Goal: Answer question/provide support

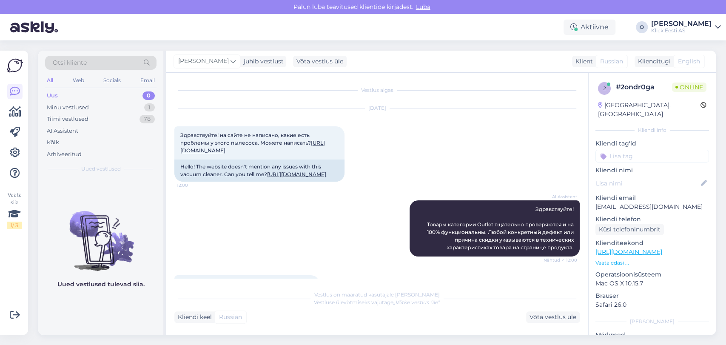
scroll to position [245, 0]
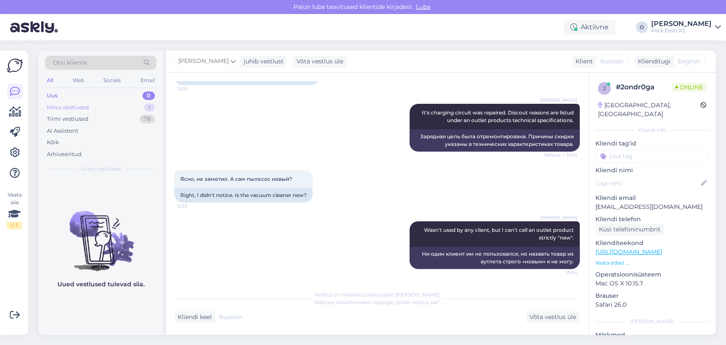
click at [126, 106] on div "Minu vestlused 1" at bounding box center [100, 108] width 111 height 12
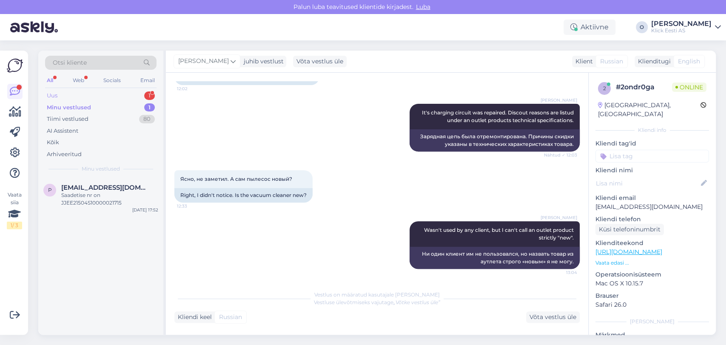
click at [123, 95] on div "Uus 1" at bounding box center [100, 96] width 111 height 12
click at [92, 190] on span "[EMAIL_ADDRESS][DOMAIN_NAME]" at bounding box center [105, 188] width 88 height 8
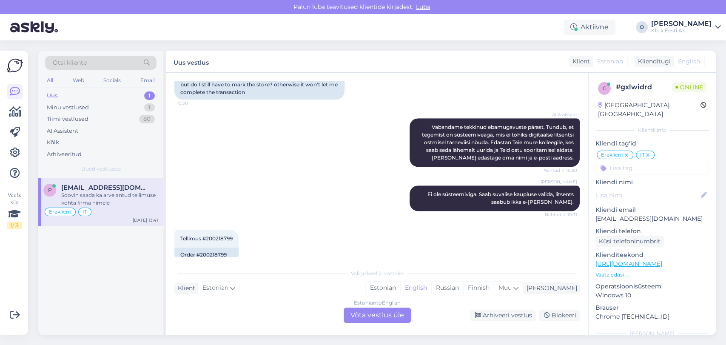
scroll to position [593, 0]
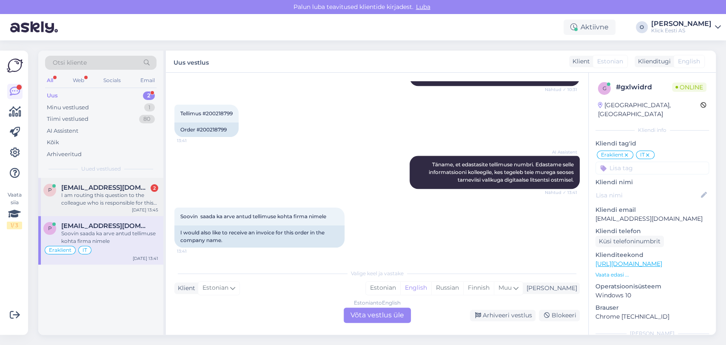
click at [113, 193] on div "I am routing this question to the colleague who is responsible for this topic. …" at bounding box center [109, 198] width 97 height 15
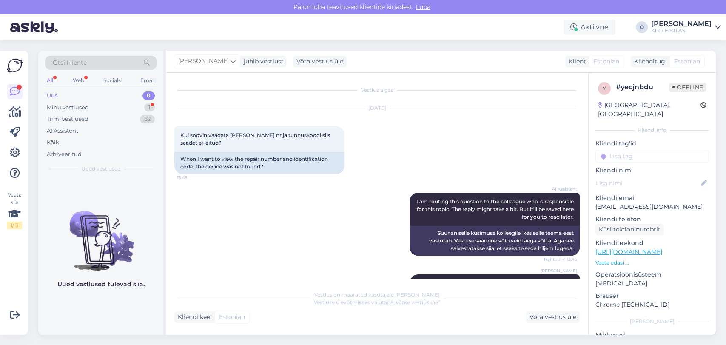
scroll to position [112, 0]
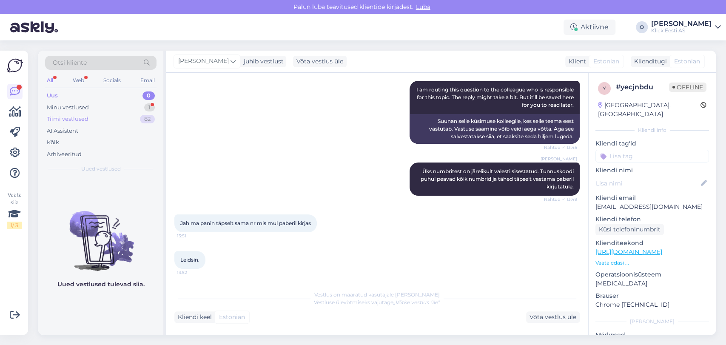
click at [85, 117] on div "Tiimi vestlused" at bounding box center [68, 119] width 42 height 9
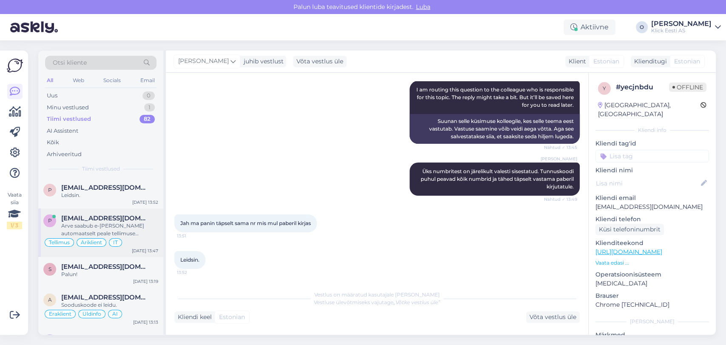
click at [75, 216] on span "[EMAIL_ADDRESS][DOMAIN_NAME]" at bounding box center [105, 218] width 88 height 8
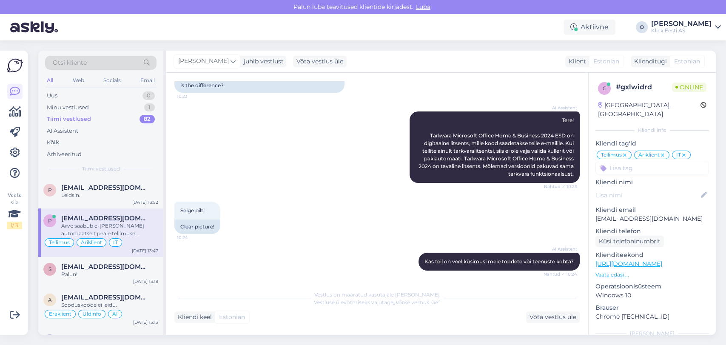
scroll to position [616, 0]
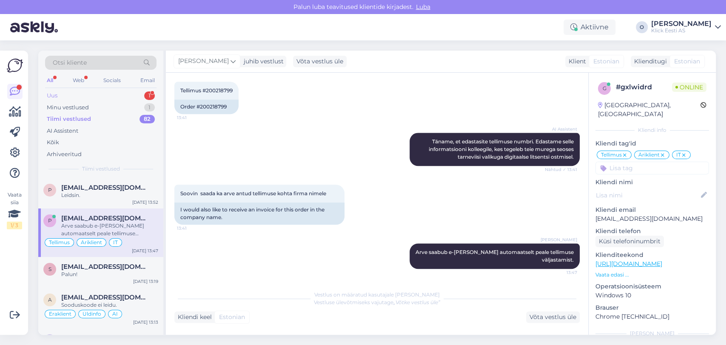
click at [114, 93] on div "Uus 1" at bounding box center [100, 96] width 111 height 12
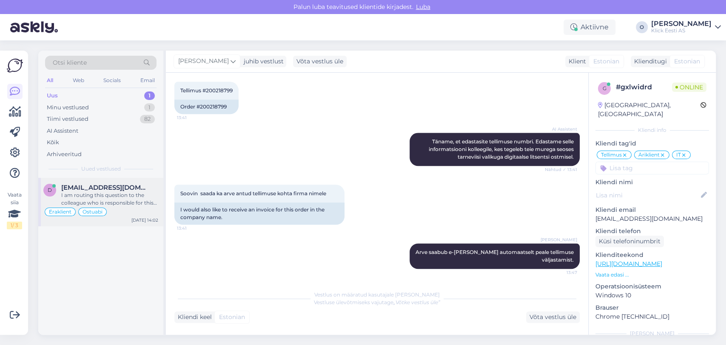
click at [96, 198] on div "I am routing this question to the colleague who is responsible for this topic. …" at bounding box center [109, 198] width 97 height 15
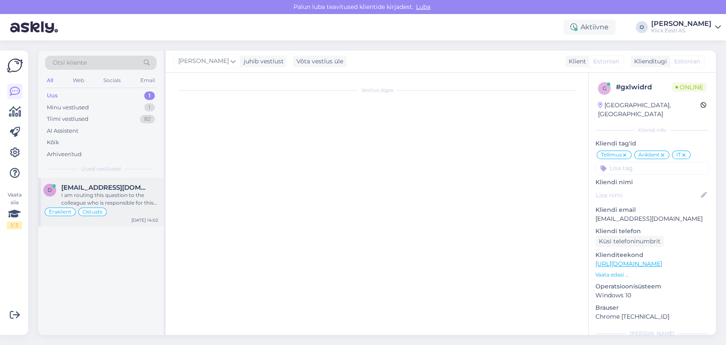
scroll to position [240, 0]
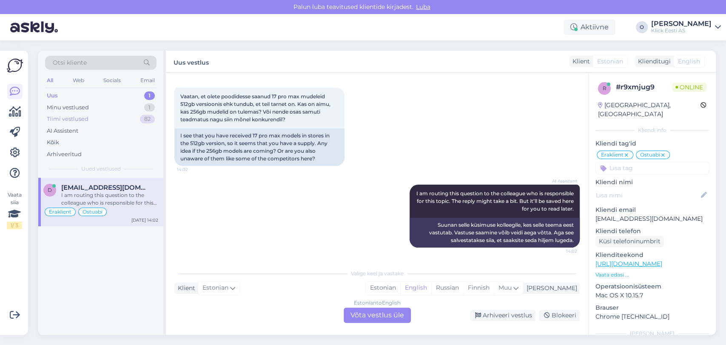
click at [113, 115] on div "Tiimi vestlused 82" at bounding box center [100, 119] width 111 height 12
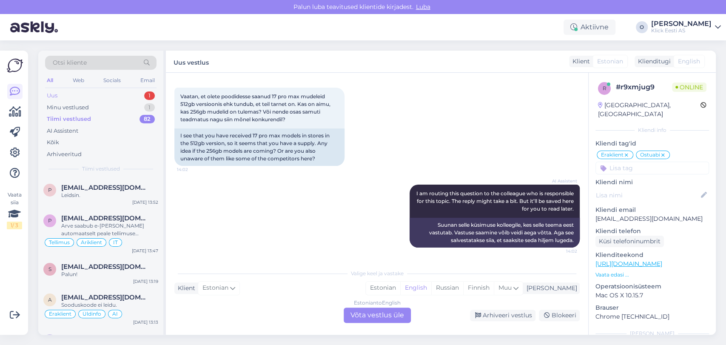
click at [109, 91] on div "Uus 1" at bounding box center [100, 96] width 111 height 12
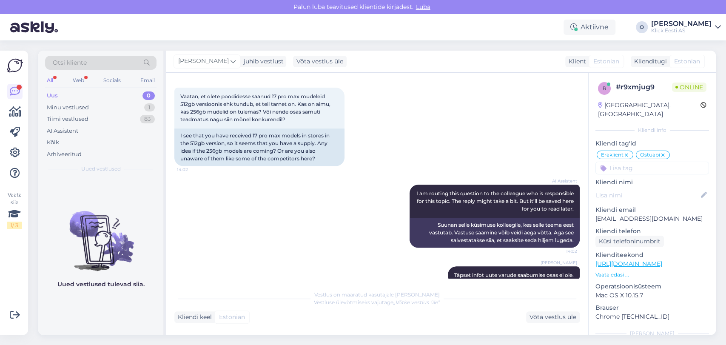
scroll to position [255, 0]
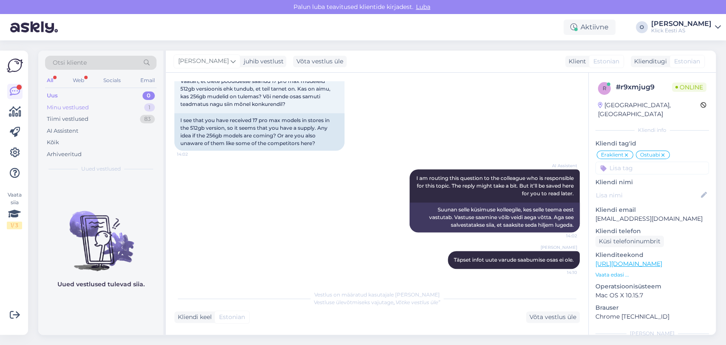
click at [79, 108] on div "Minu vestlused" at bounding box center [68, 107] width 42 height 9
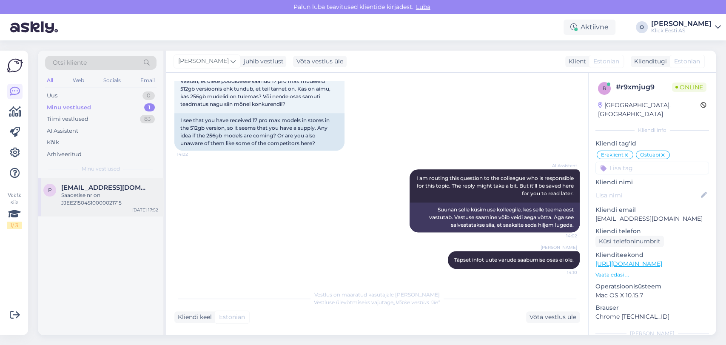
click at [103, 206] on div "Saadetise nr on JJEE21504S10000021715" at bounding box center [109, 198] width 97 height 15
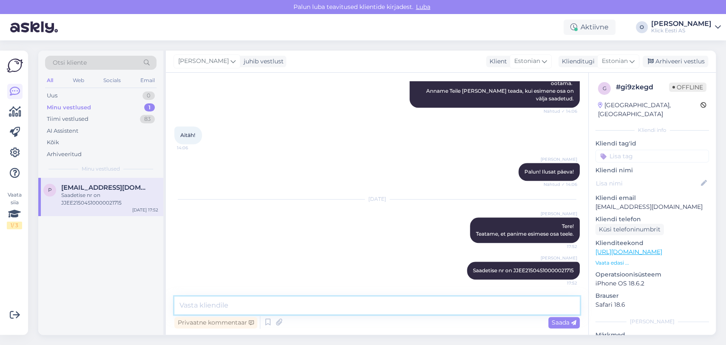
click at [247, 303] on textarea at bounding box center [376, 306] width 405 height 18
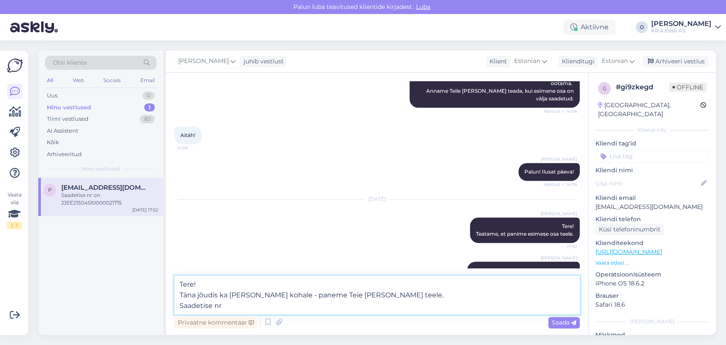
paste textarea "CC844735081EE"
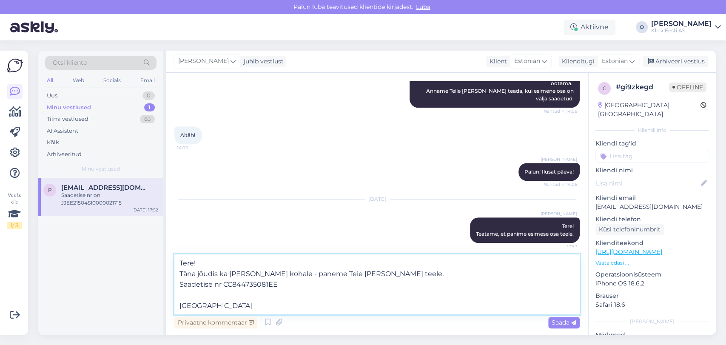
type textarea "Tere! Täna jõudis ka [PERSON_NAME] kohale - paneme Teie [PERSON_NAME] teele. Sa…"
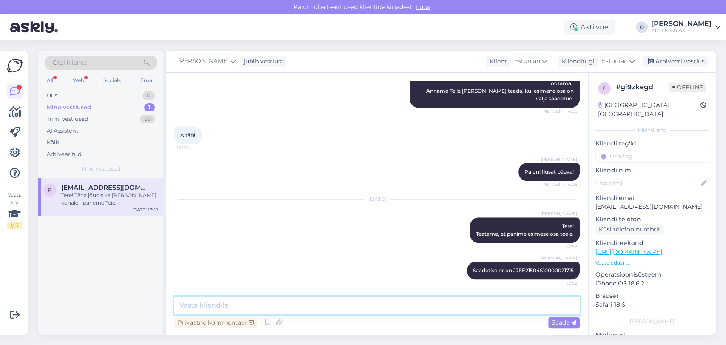
scroll to position [536, 0]
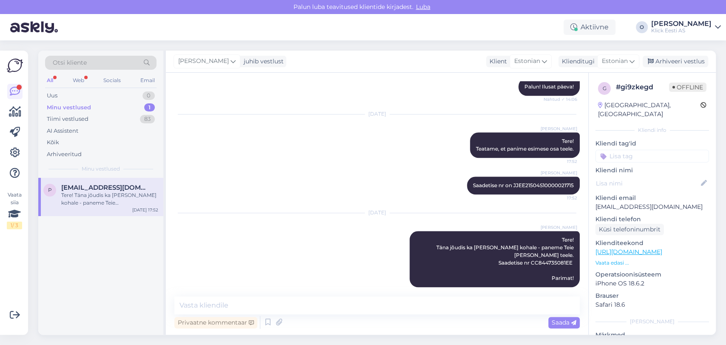
click at [135, 111] on div "Minu vestlused 1" at bounding box center [100, 108] width 111 height 12
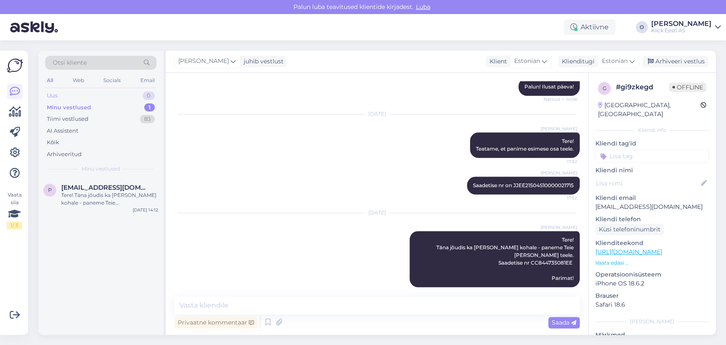
click at [117, 94] on div "Uus 0" at bounding box center [100, 96] width 111 height 12
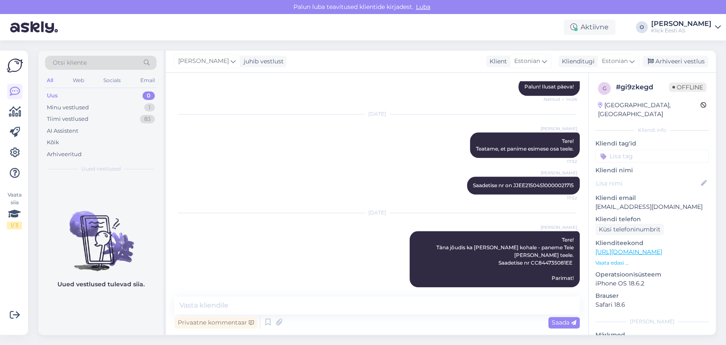
click at [117, 94] on div "Uus 0" at bounding box center [100, 96] width 111 height 12
click at [116, 106] on div "Minu vestlused 1" at bounding box center [100, 108] width 111 height 12
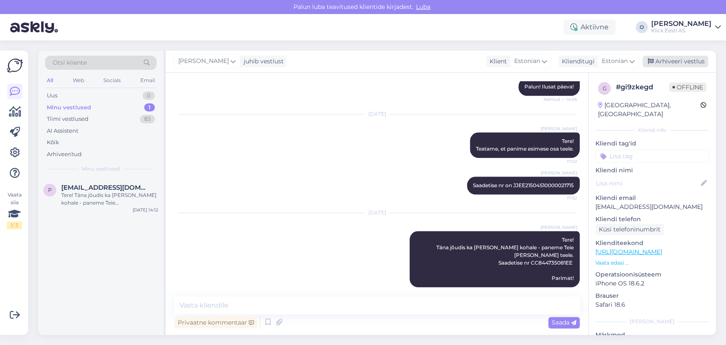
click at [689, 60] on div "Arhiveeri vestlus" at bounding box center [676, 61] width 66 height 11
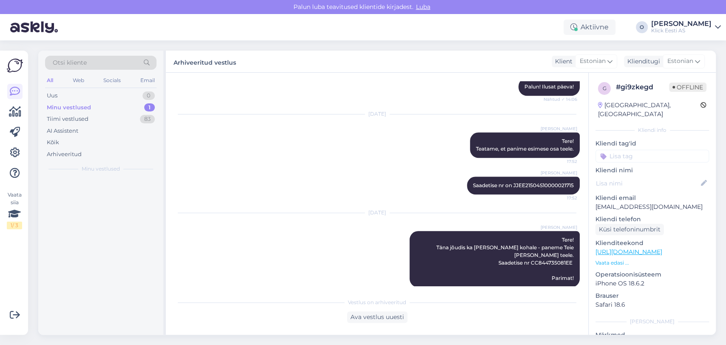
scroll to position [539, 0]
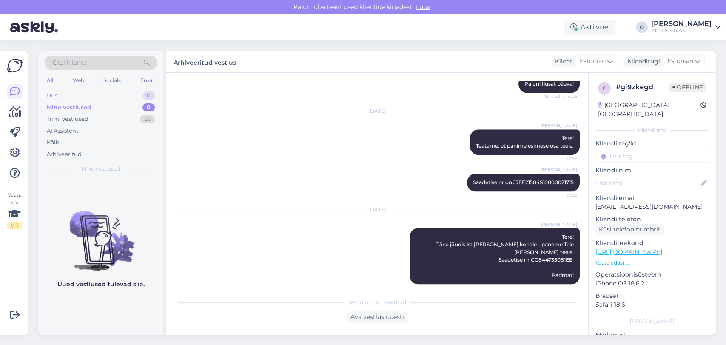
click at [63, 96] on div "Uus 0" at bounding box center [100, 96] width 111 height 12
drag, startPoint x: 63, startPoint y: 96, endPoint x: 73, endPoint y: -38, distance: 134.8
click at [73, 0] on html "[PERSON_NAME] teavitused klientide kirjadest. Luba Aktiivne O [PERSON_NAME] Ees…" at bounding box center [363, 172] width 726 height 345
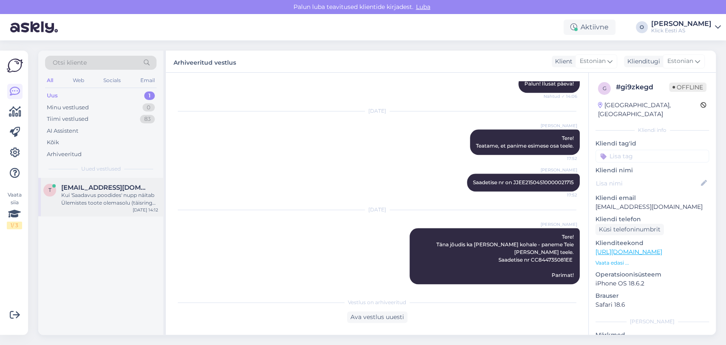
click at [83, 197] on div "Kui 'Saadavus poodides' nupp näitab Ülemistes toote olemasolu (täisring 2+ tk, …" at bounding box center [109, 198] width 97 height 15
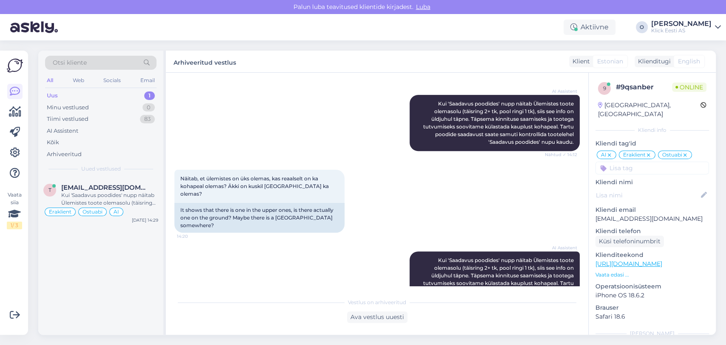
scroll to position [381, 0]
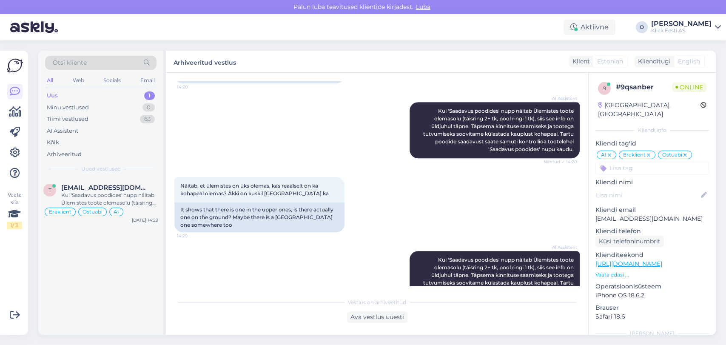
click at [78, 91] on div "Uus 1" at bounding box center [100, 96] width 111 height 12
click at [85, 195] on div "Kui 'Saadavus poodides' nupp näitab Ülemistes toote olemasolu (täisring 2+ tk, …" at bounding box center [109, 198] width 97 height 15
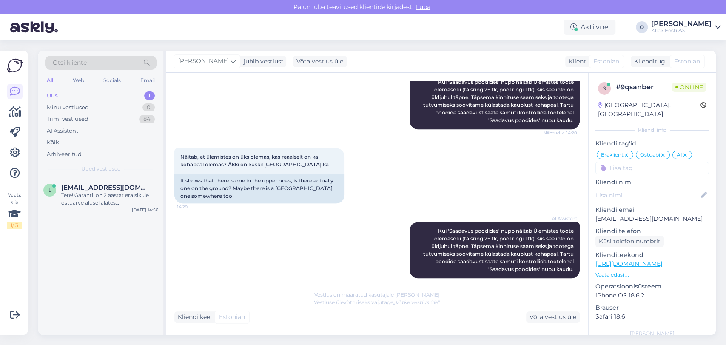
scroll to position [573, 0]
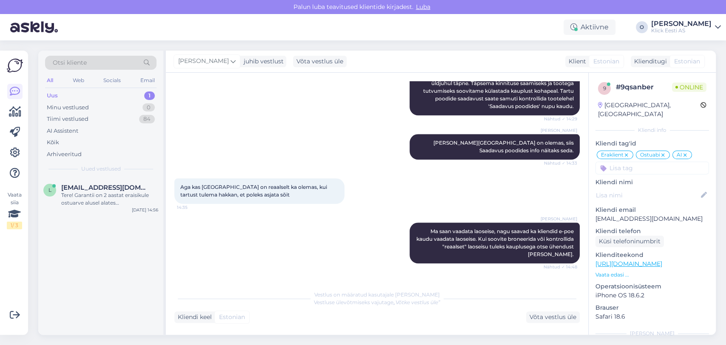
click at [72, 94] on div "Uus 1" at bounding box center [100, 96] width 111 height 12
click at [93, 192] on div "Tere! Garantii on 2 aastat eraisikule ostuarve alusel alates ostukuupäevast." at bounding box center [109, 198] width 97 height 15
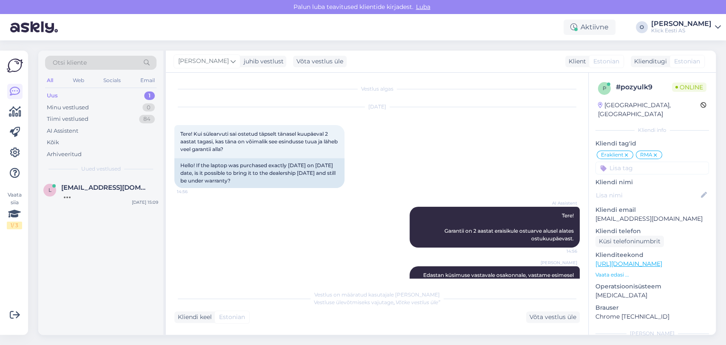
scroll to position [76, 0]
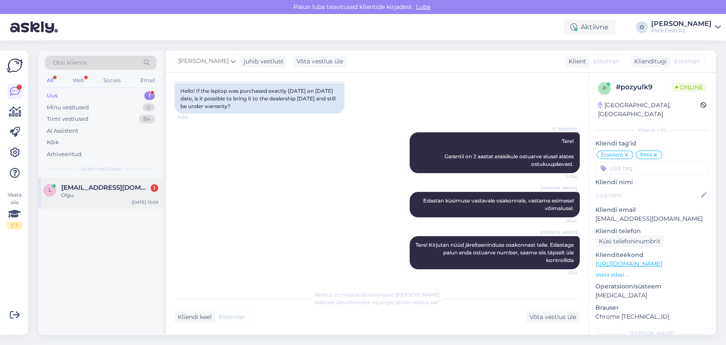
click at [107, 194] on div "Olgu" at bounding box center [109, 195] width 97 height 8
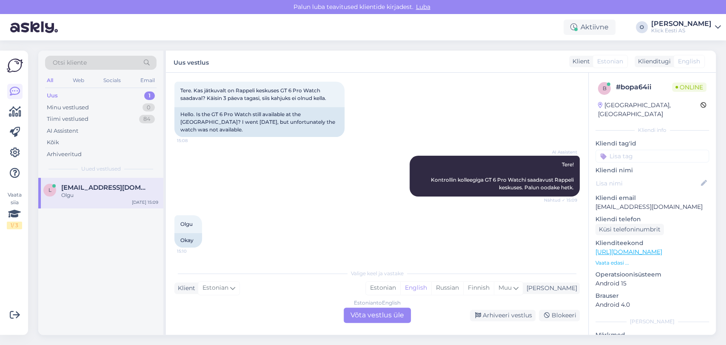
scroll to position [45, 0]
